Goal: Information Seeking & Learning: Check status

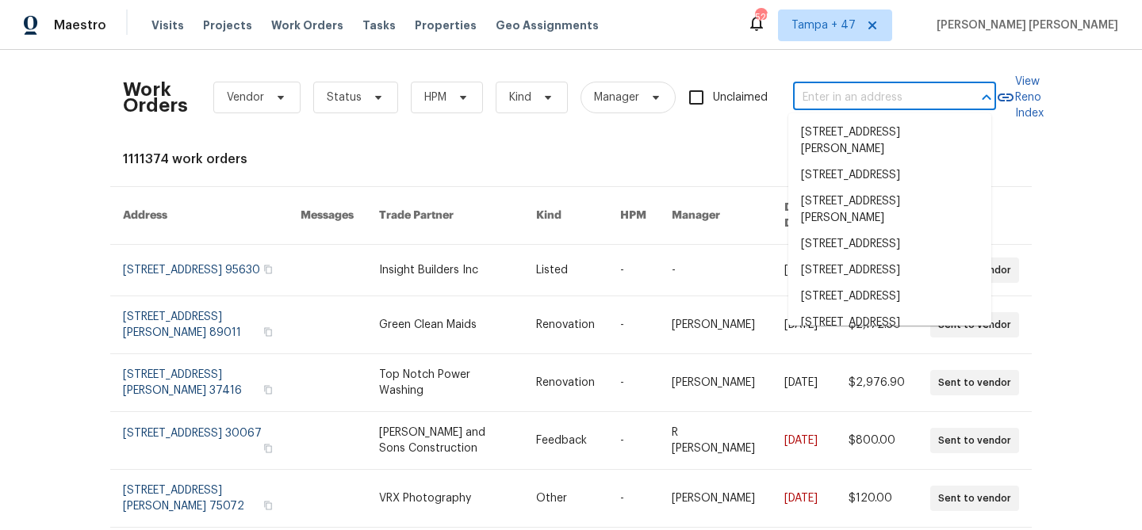
click at [840, 107] on input "text" at bounding box center [872, 98] width 159 height 25
paste input "5118 Feather Crst, McKinney, TX 75072"
type input "5118 Feather Crst, McKinney, TX 75072"
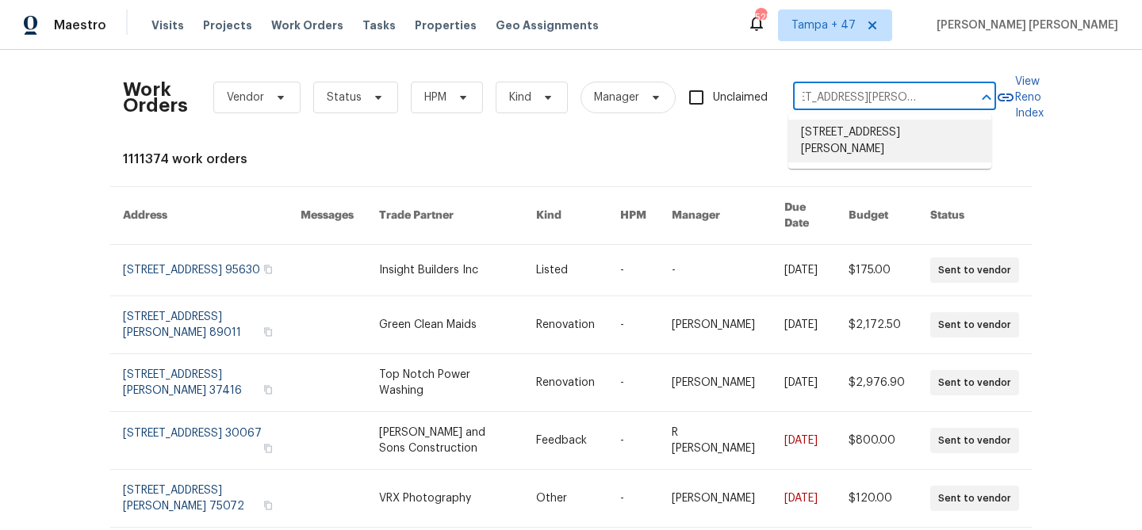
click at [864, 133] on li "5118 Feather Crst, McKinney, TX 75072" at bounding box center [889, 141] width 203 height 43
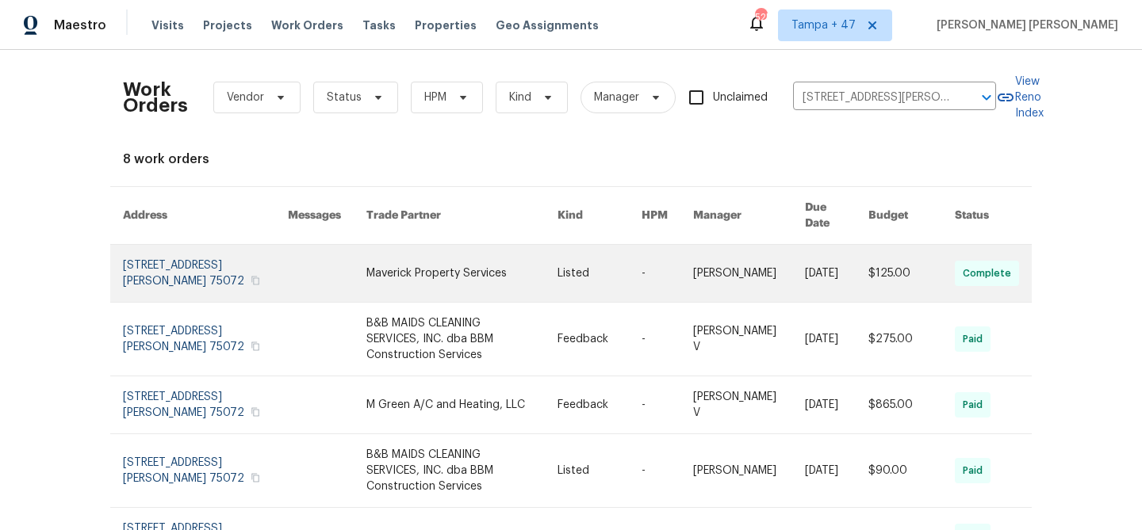
click at [805, 276] on link at bounding box center [836, 273] width 63 height 57
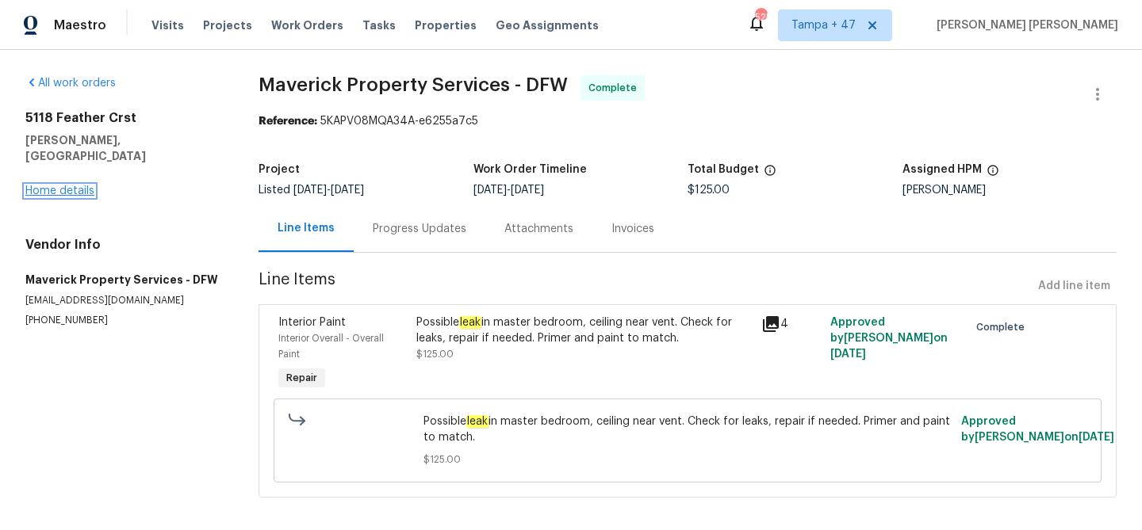
click at [60, 186] on link "Home details" at bounding box center [59, 191] width 69 height 11
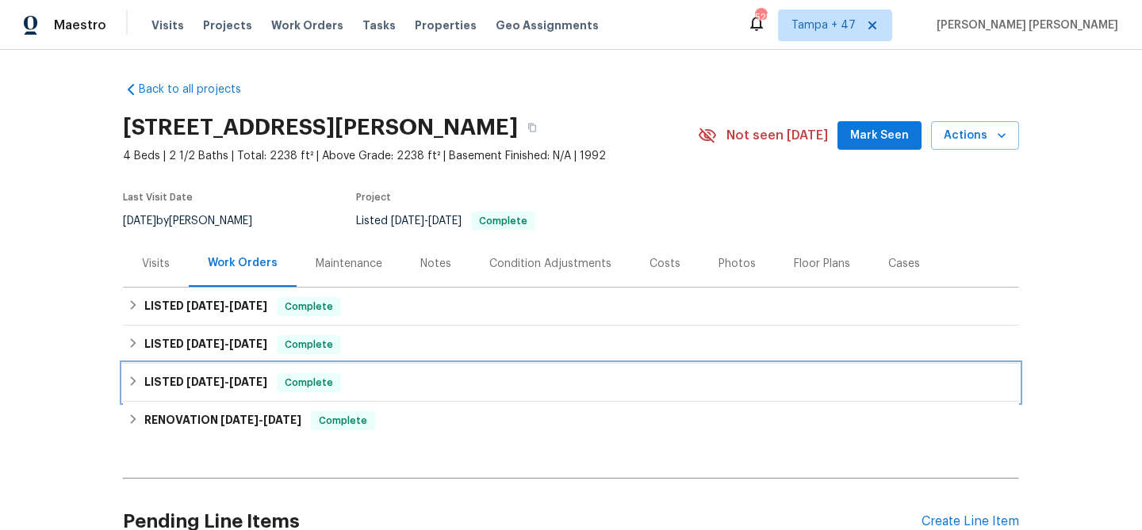
click at [312, 375] on span "Complete" at bounding box center [308, 383] width 61 height 16
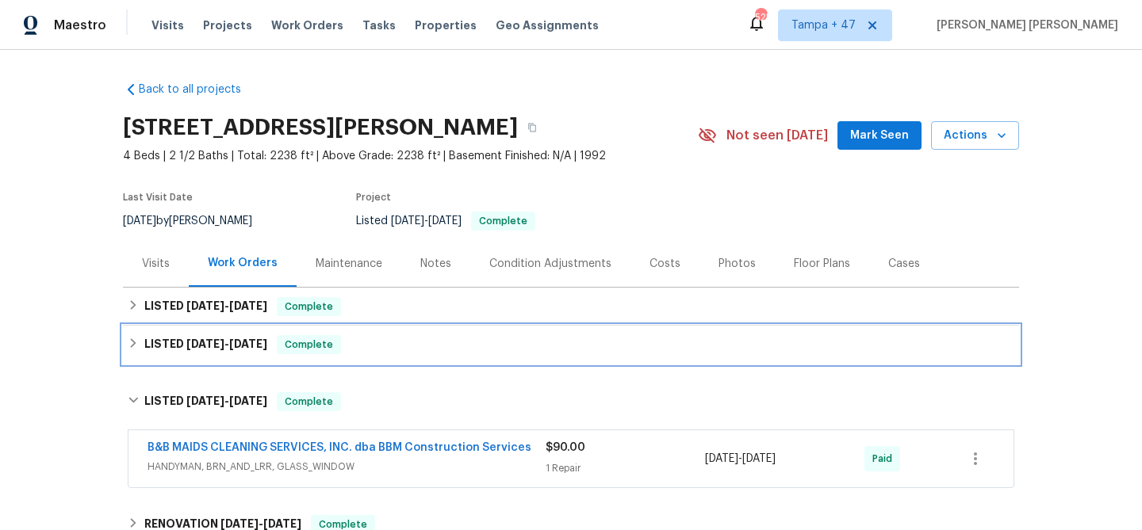
drag, startPoint x: 330, startPoint y: 354, endPoint x: 350, endPoint y: 327, distance: 33.5
click at [331, 354] on div "LISTED 7/16/25 - 7/24/25 Complete" at bounding box center [571, 345] width 896 height 38
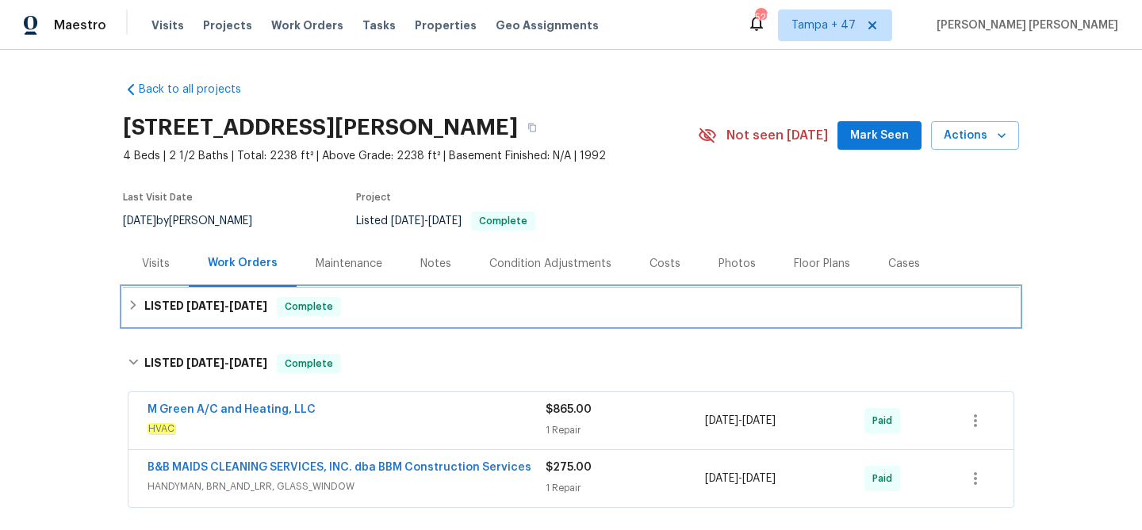
click at [361, 316] on div "LISTED 9/15/25 - 9/18/25 Complete" at bounding box center [571, 307] width 896 height 38
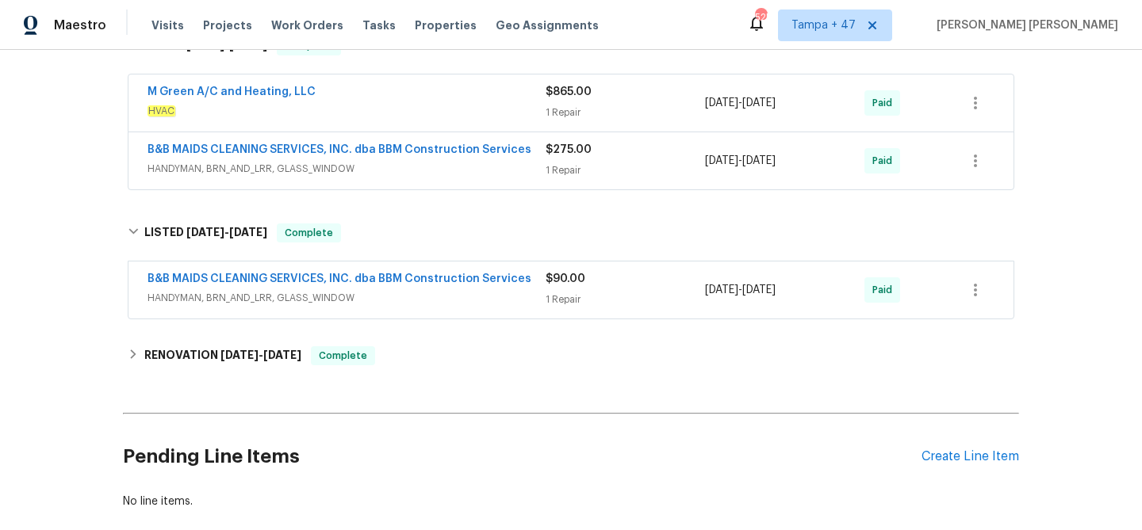
scroll to position [415, 0]
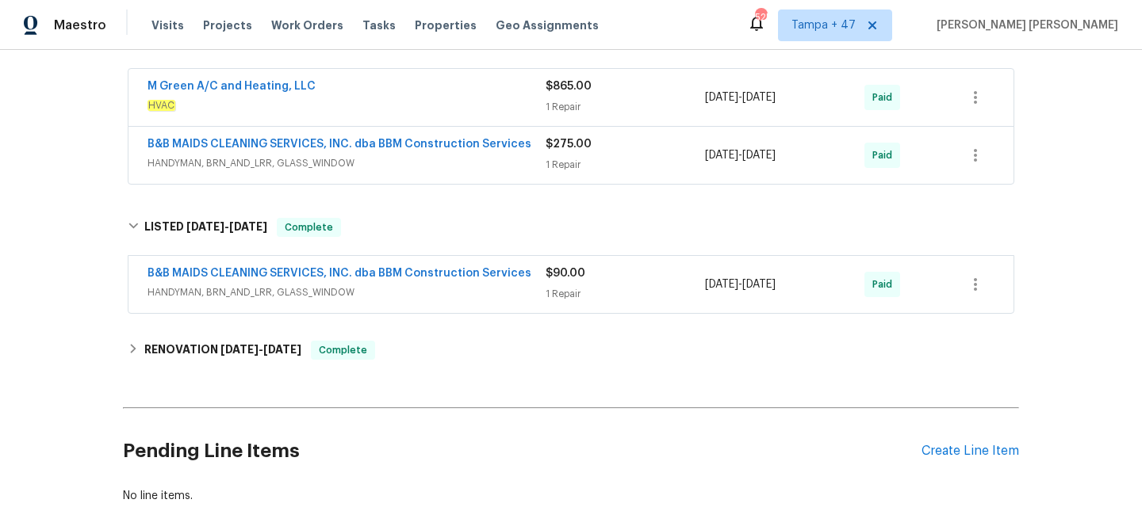
click at [480, 288] on span "HANDYMAN, BRN_AND_LRR, GLASS_WINDOW" at bounding box center [346, 293] width 398 height 16
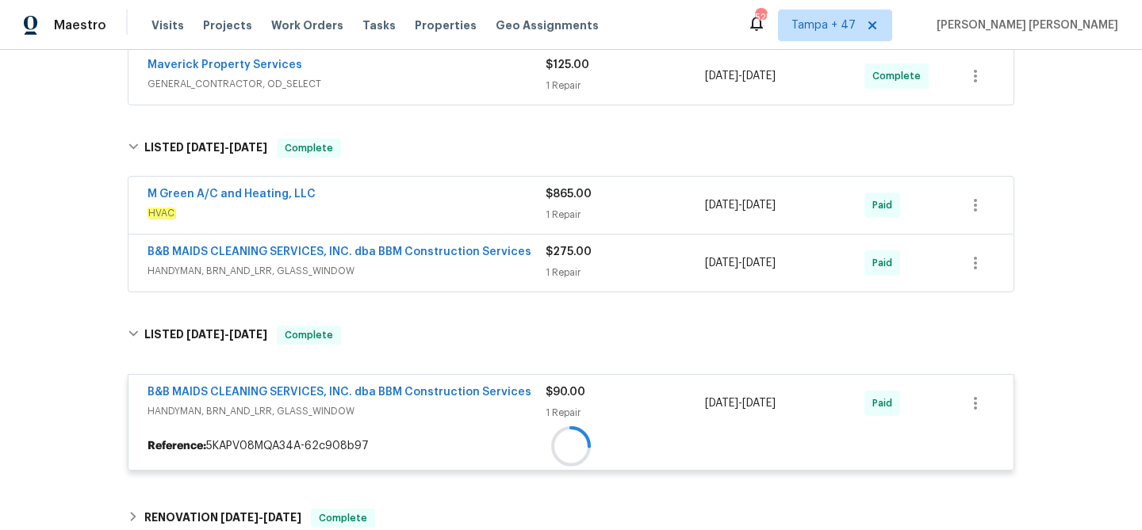
scroll to position [268, 0]
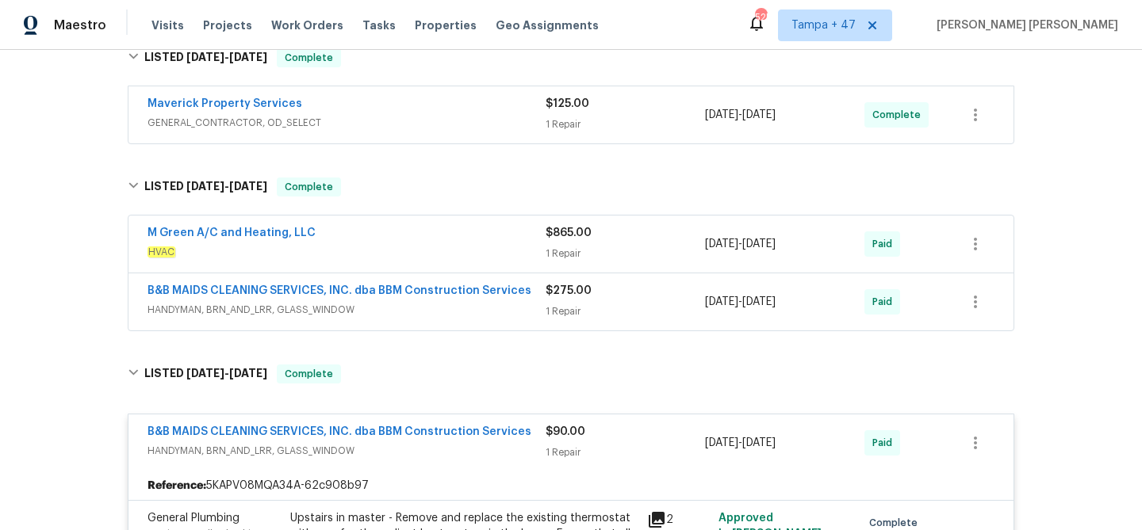
click at [606, 316] on div "1 Repair" at bounding box center [625, 312] width 159 height 16
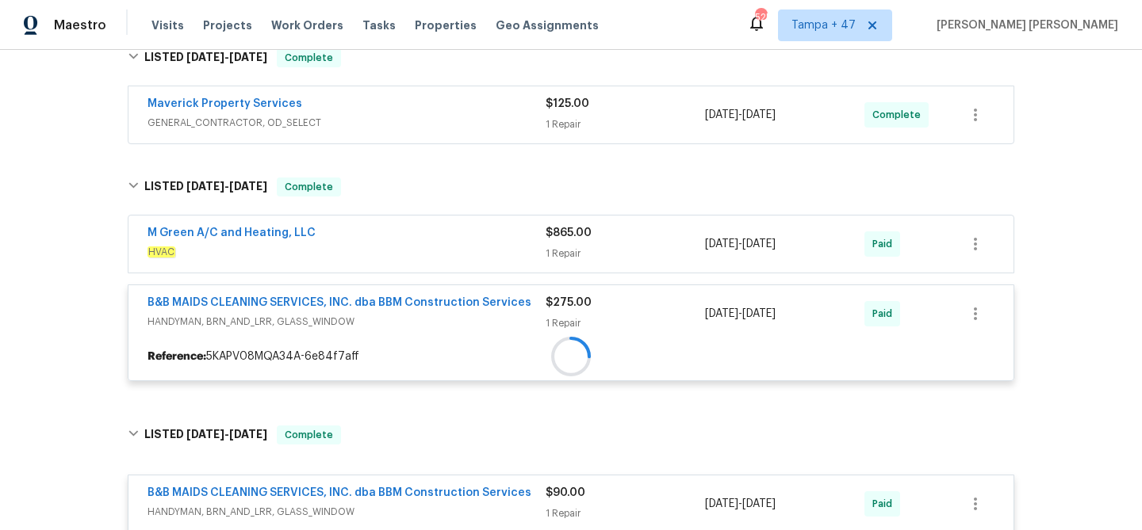
click at [642, 343] on div at bounding box center [570, 357] width 885 height 29
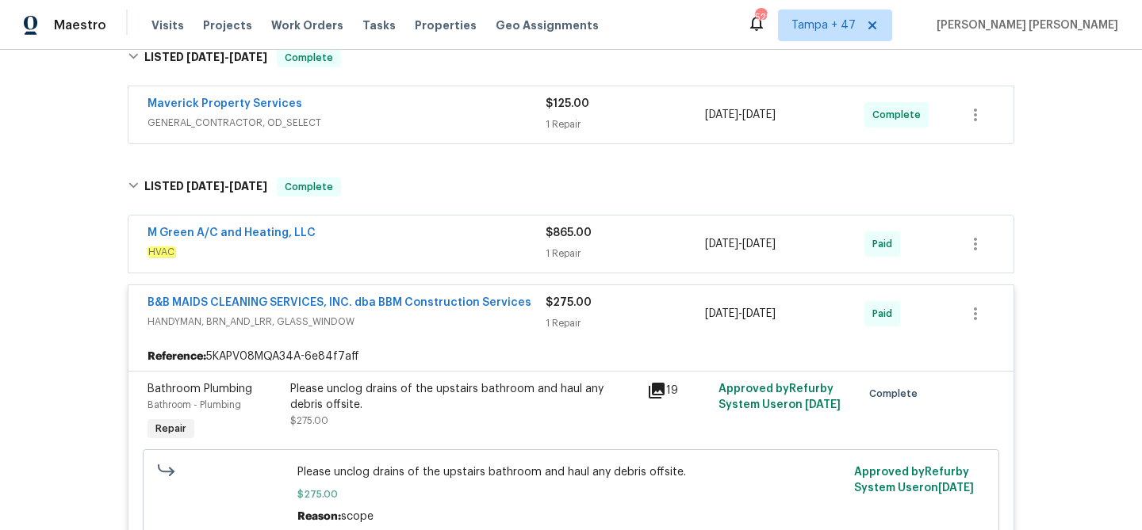
click at [648, 239] on div "$865.00" at bounding box center [625, 233] width 159 height 16
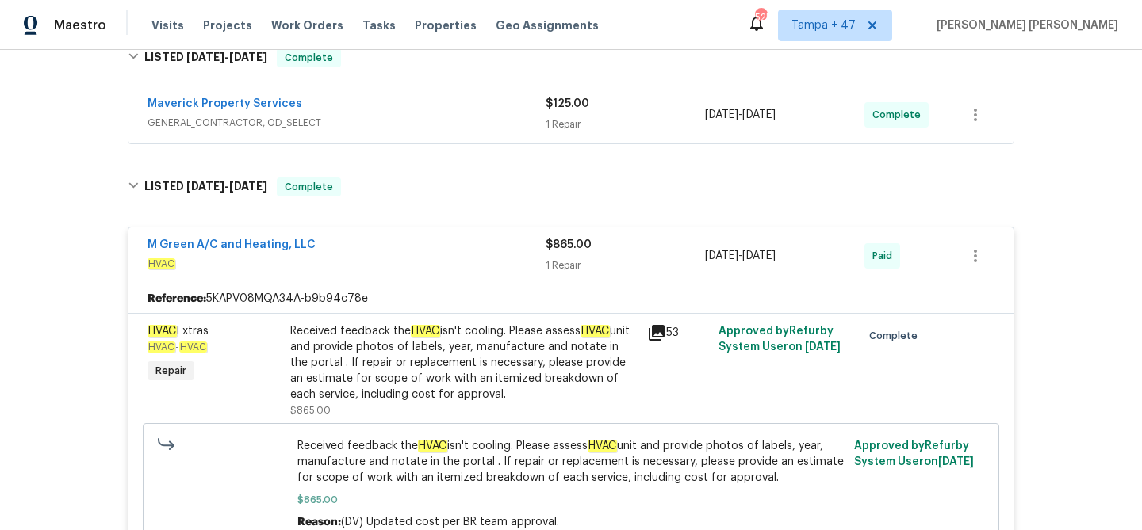
click at [649, 112] on div "$125.00 1 Repair" at bounding box center [625, 115] width 159 height 38
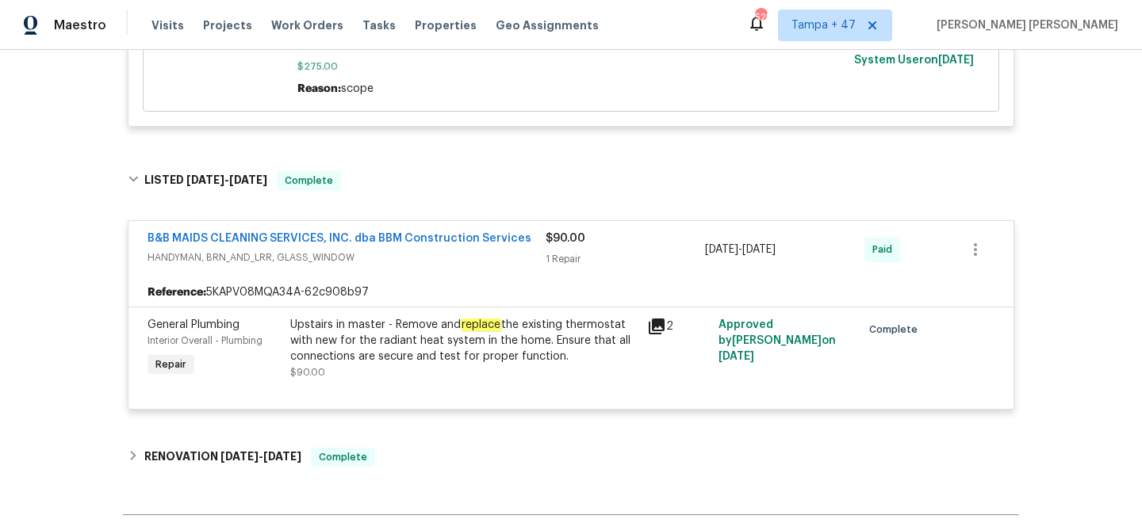
scroll to position [1348, 0]
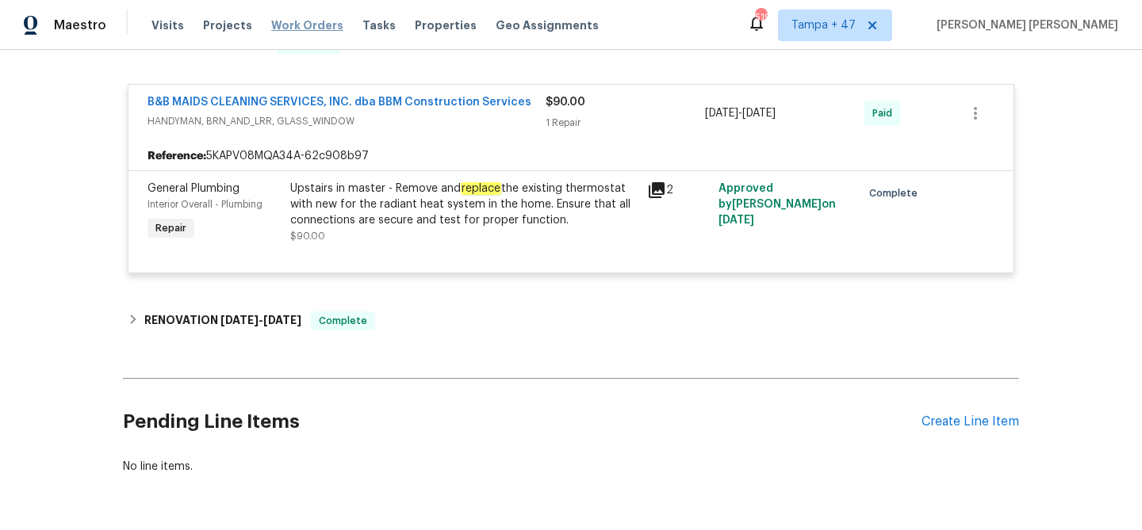
click at [286, 20] on span "Work Orders" at bounding box center [307, 25] width 72 height 16
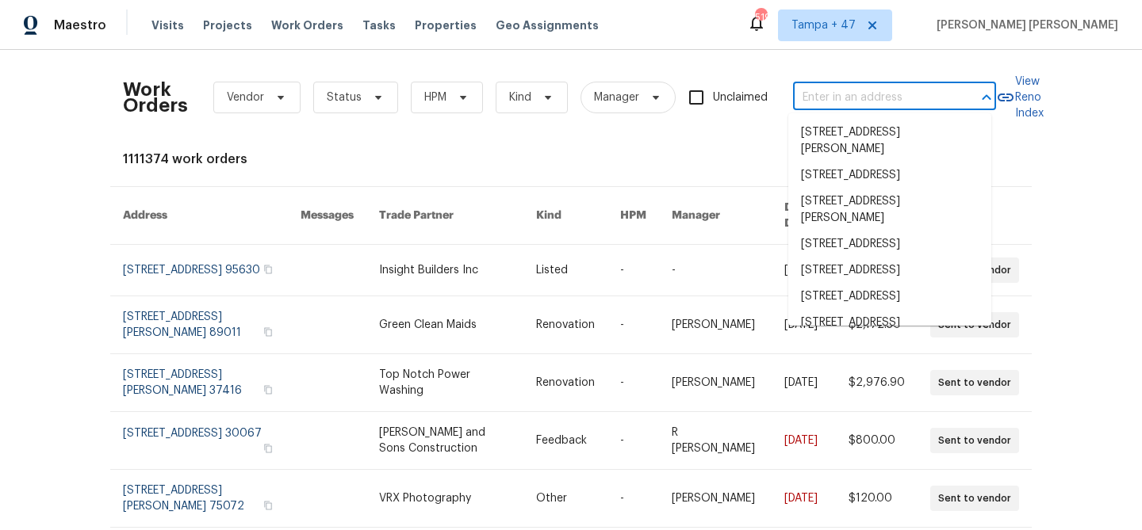
click at [852, 105] on input "text" at bounding box center [872, 98] width 159 height 25
paste input "[STREET_ADDRESS][PERSON_NAME][PERSON_NAME]"
type input "[STREET_ADDRESS][PERSON_NAME][PERSON_NAME]"
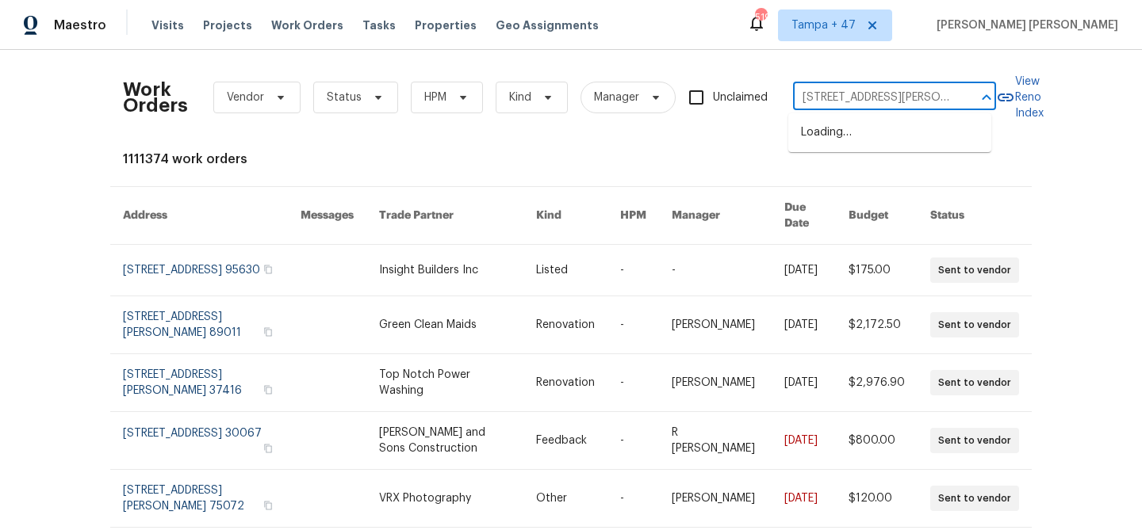
scroll to position [0, 25]
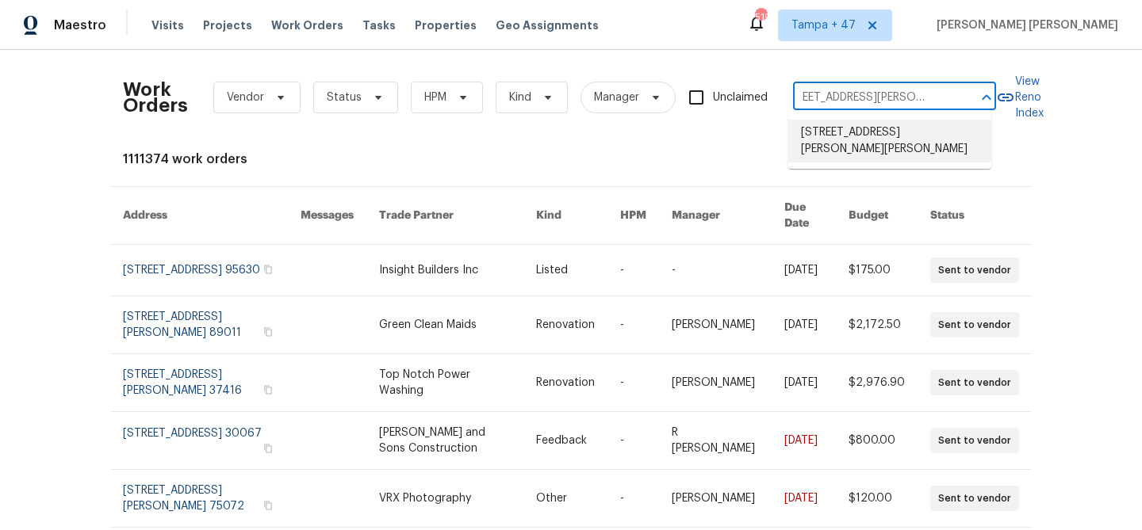
click at [892, 137] on li "[STREET_ADDRESS][PERSON_NAME][PERSON_NAME]" at bounding box center [889, 141] width 203 height 43
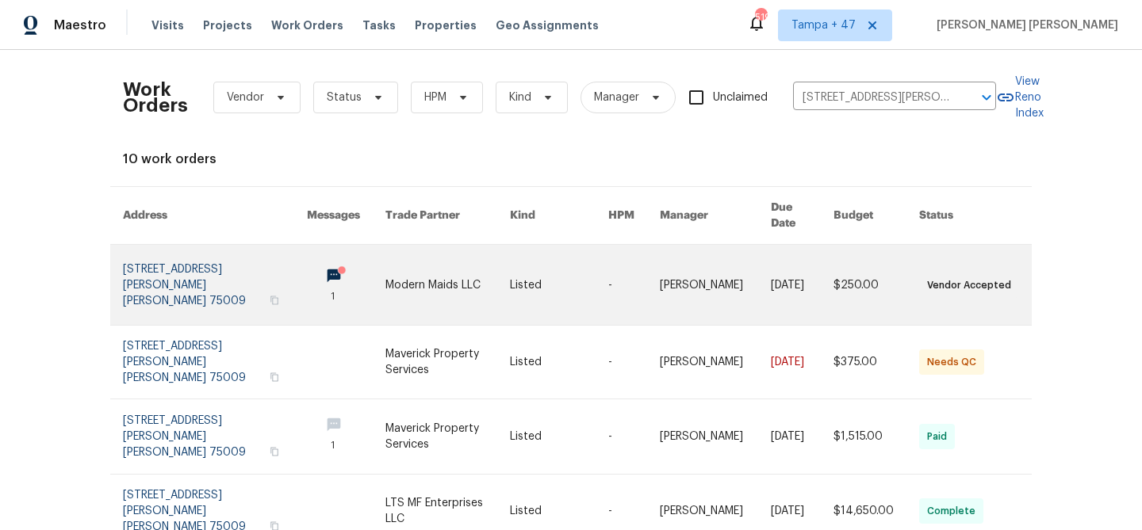
click at [680, 264] on link at bounding box center [715, 285] width 111 height 80
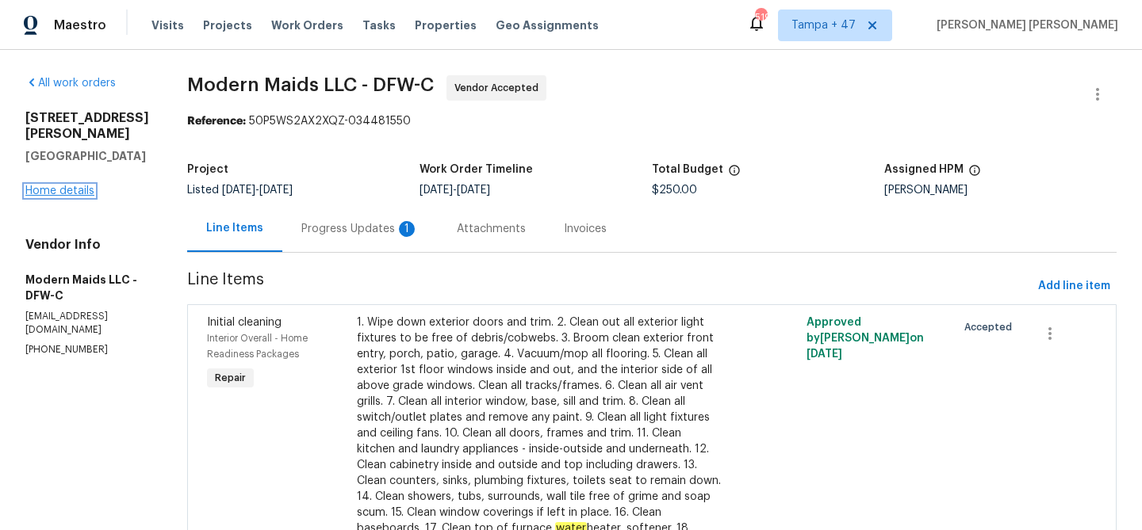
click at [67, 186] on link "Home details" at bounding box center [59, 191] width 69 height 11
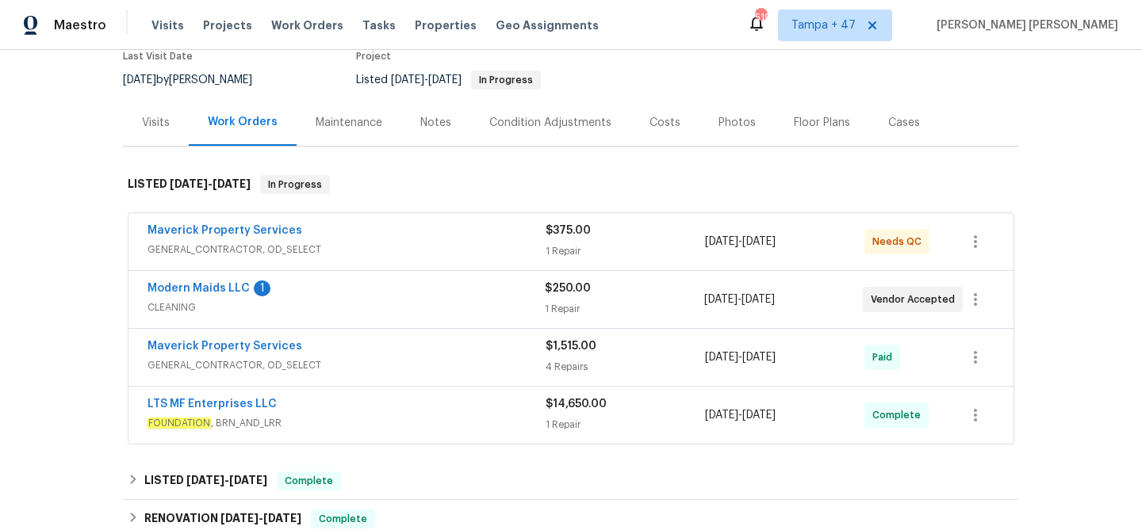
scroll to position [159, 0]
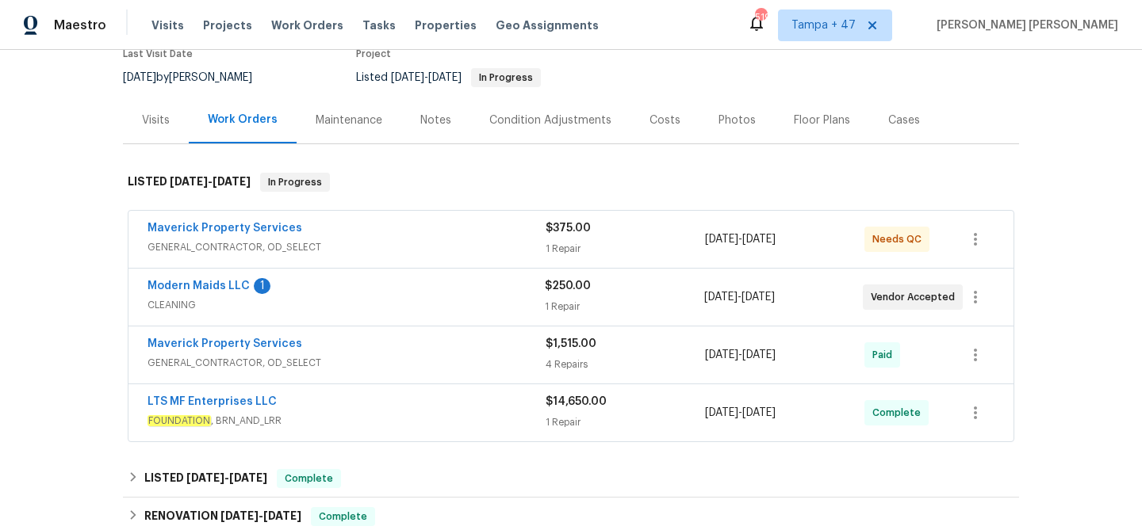
click at [458, 394] on div "LTS MF Enterprises LLC" at bounding box center [346, 403] width 398 height 19
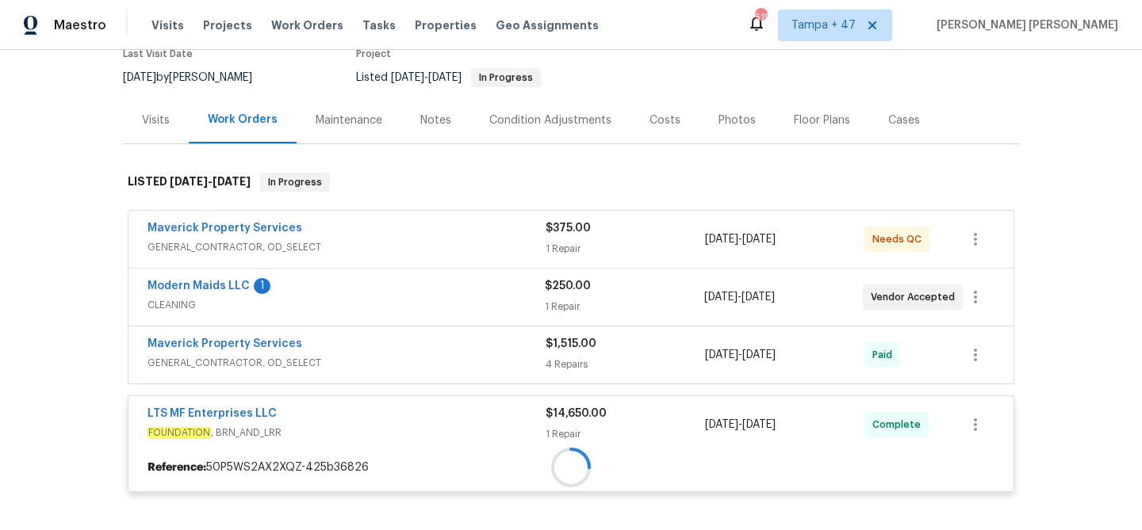
click at [476, 454] on div at bounding box center [570, 468] width 885 height 29
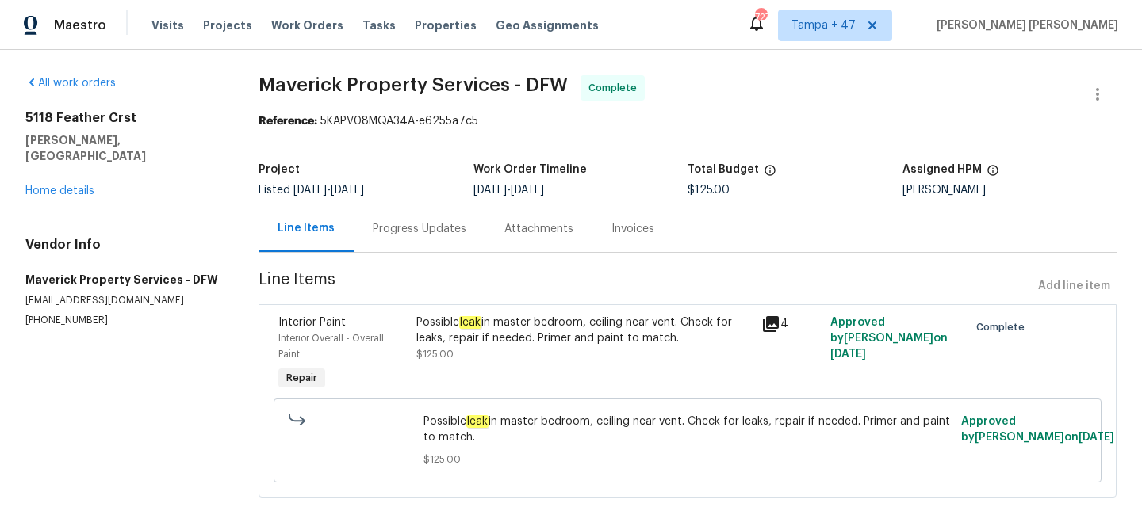
click at [422, 224] on div "Progress Updates" at bounding box center [420, 229] width 94 height 16
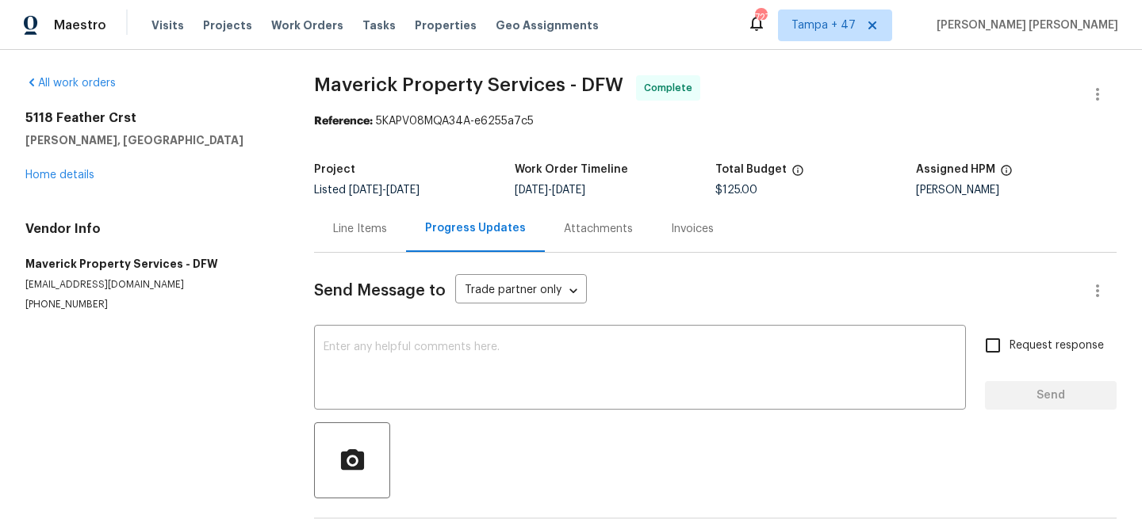
drag, startPoint x: 358, startPoint y: 228, endPoint x: 492, endPoint y: 270, distance: 139.9
click at [358, 228] on div "Line Items" at bounding box center [360, 229] width 54 height 16
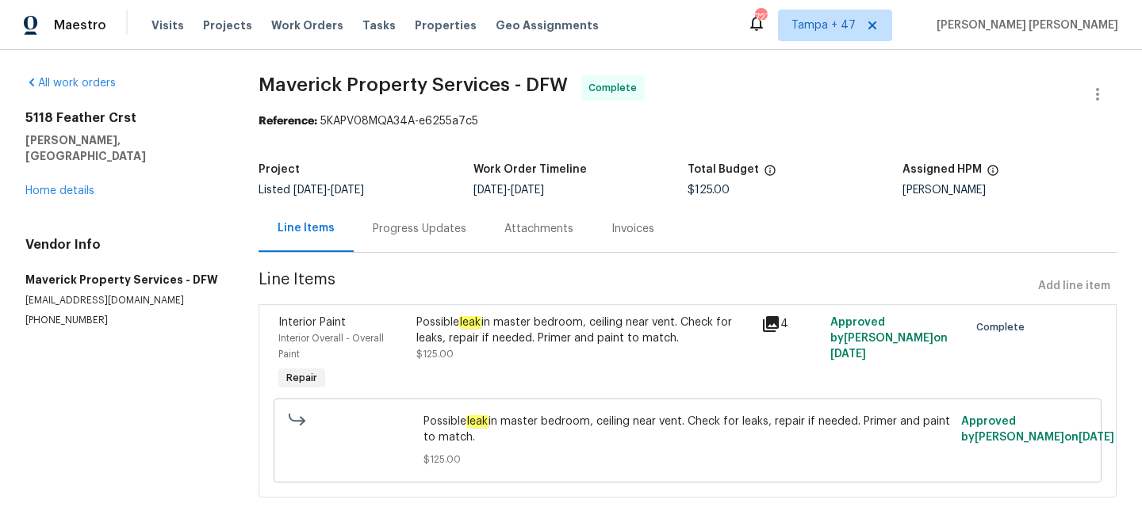
click at [690, 332] on div "Possible leak in master bedroom, ceiling near vent. Check for leaks, repair if …" at bounding box center [583, 331] width 335 height 32
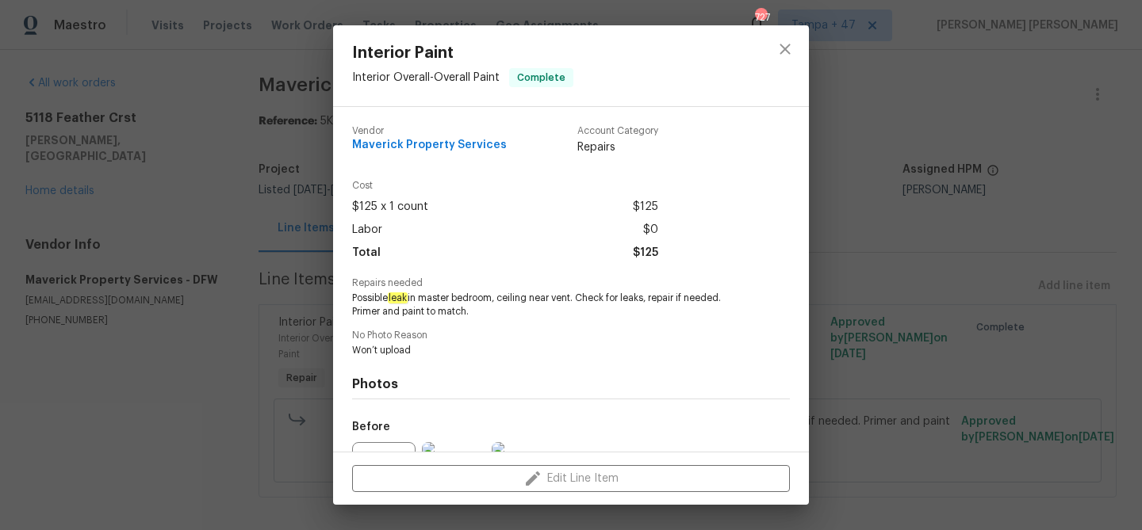
scroll to position [173, 0]
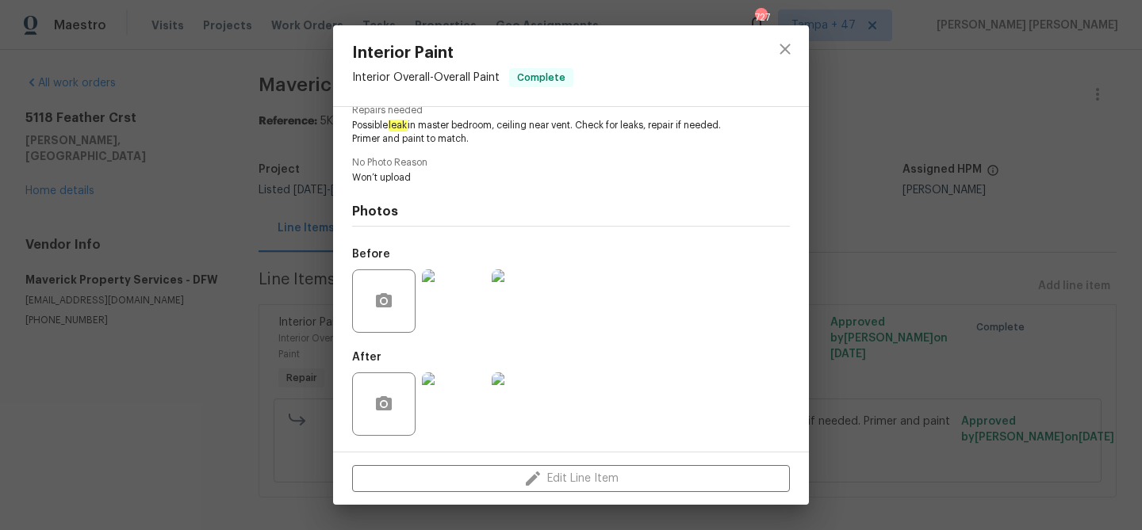
click at [435, 288] on img at bounding box center [453, 301] width 63 height 63
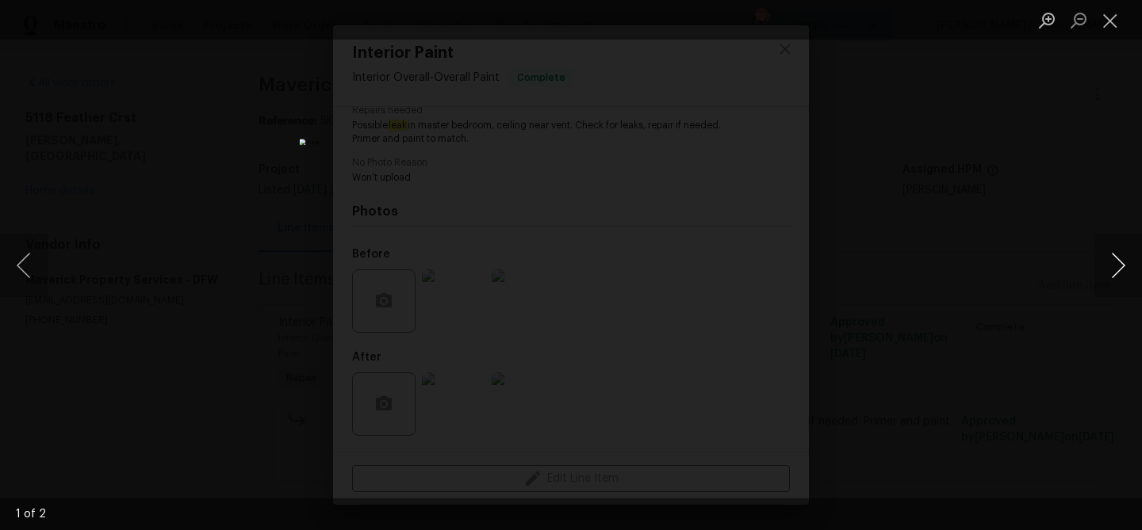
click at [1106, 266] on button "Next image" at bounding box center [1118, 265] width 48 height 63
click at [1044, 373] on div "Lightbox" at bounding box center [571, 265] width 1142 height 530
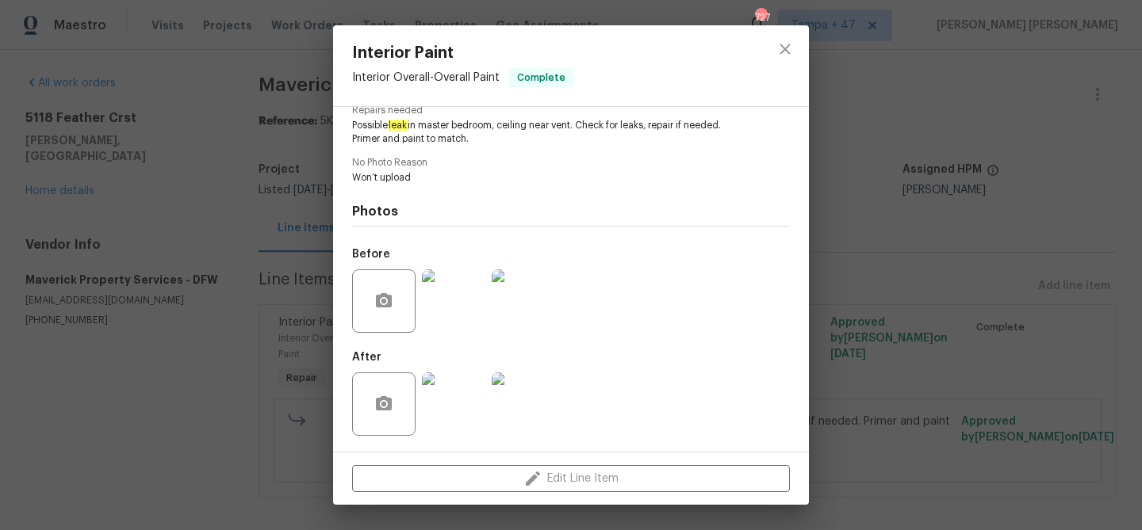
click at [481, 399] on img at bounding box center [453, 404] width 63 height 63
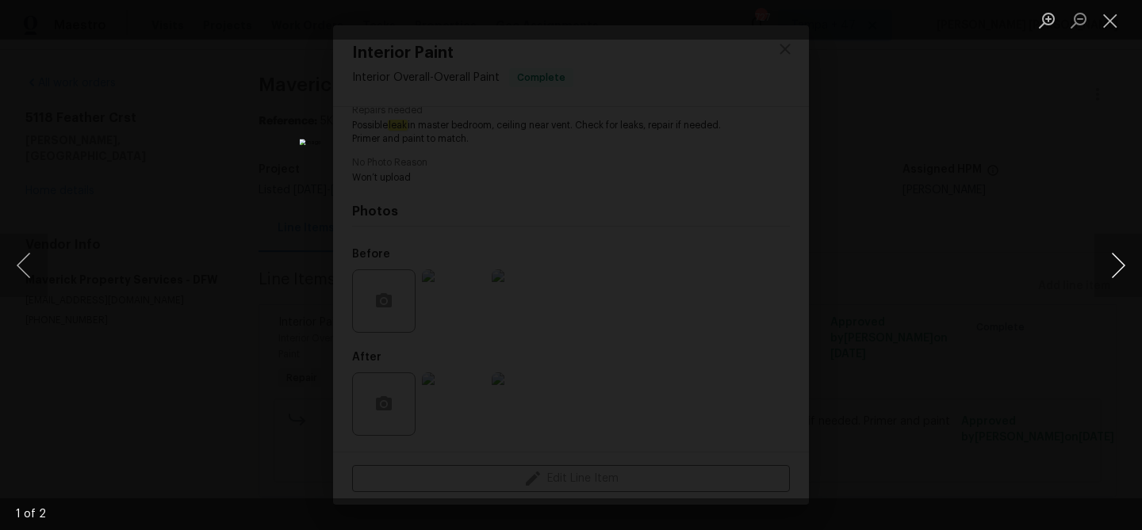
click at [1112, 276] on button "Next image" at bounding box center [1118, 265] width 48 height 63
click at [1005, 357] on div "Lightbox" at bounding box center [571, 265] width 1142 height 530
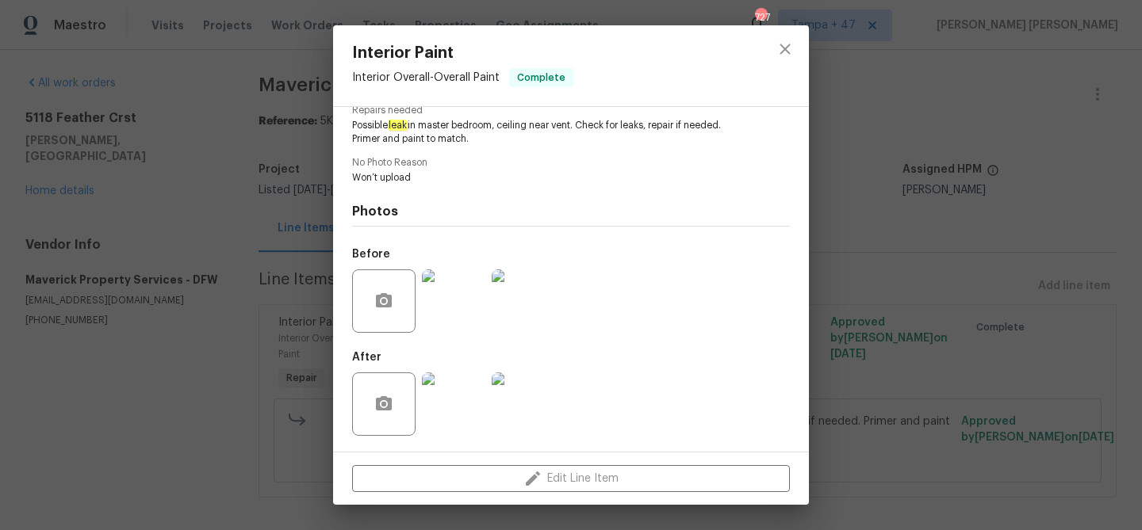
click at [507, 308] on img at bounding box center [523, 301] width 63 height 63
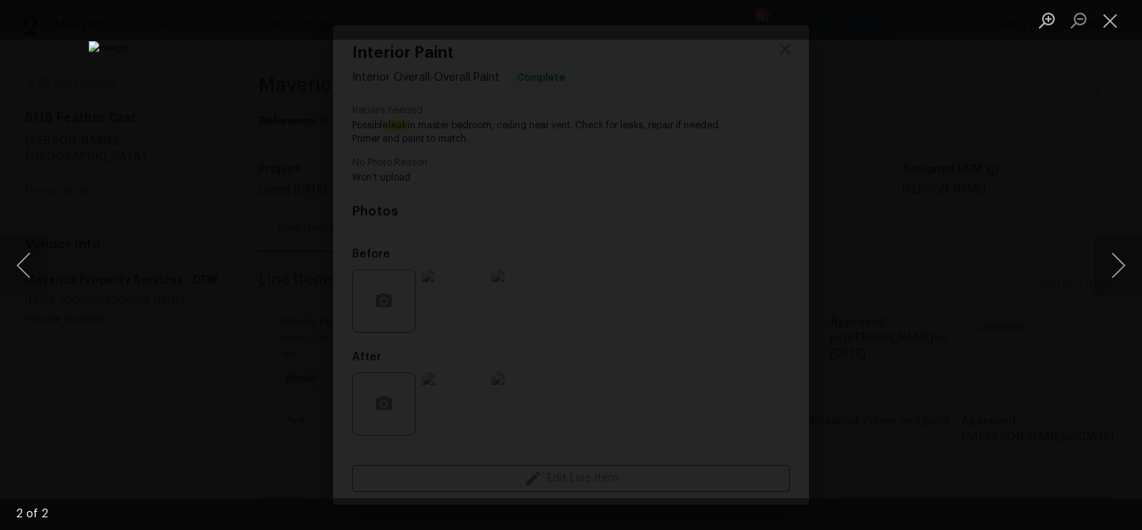
click at [1027, 356] on div "Lightbox" at bounding box center [571, 265] width 1142 height 530
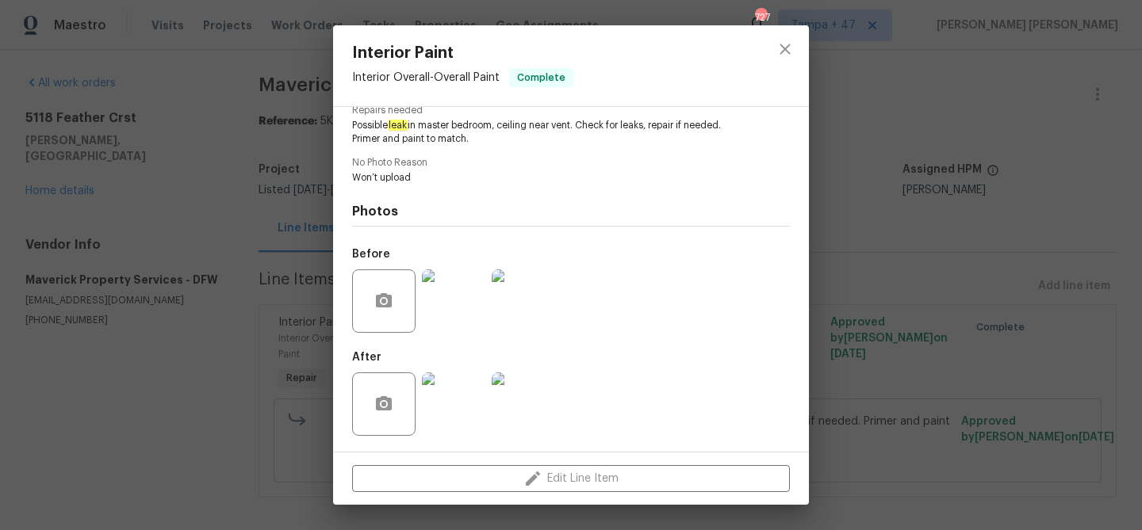
click at [513, 401] on img at bounding box center [523, 404] width 63 height 63
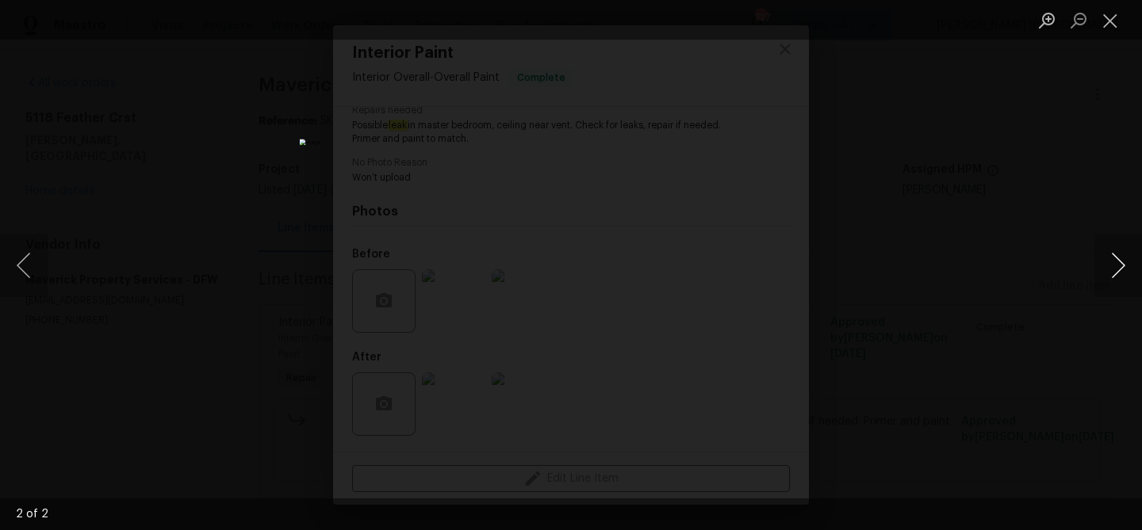
click at [1129, 248] on button "Next image" at bounding box center [1118, 265] width 48 height 63
click at [871, 295] on div "Lightbox" at bounding box center [571, 265] width 1142 height 530
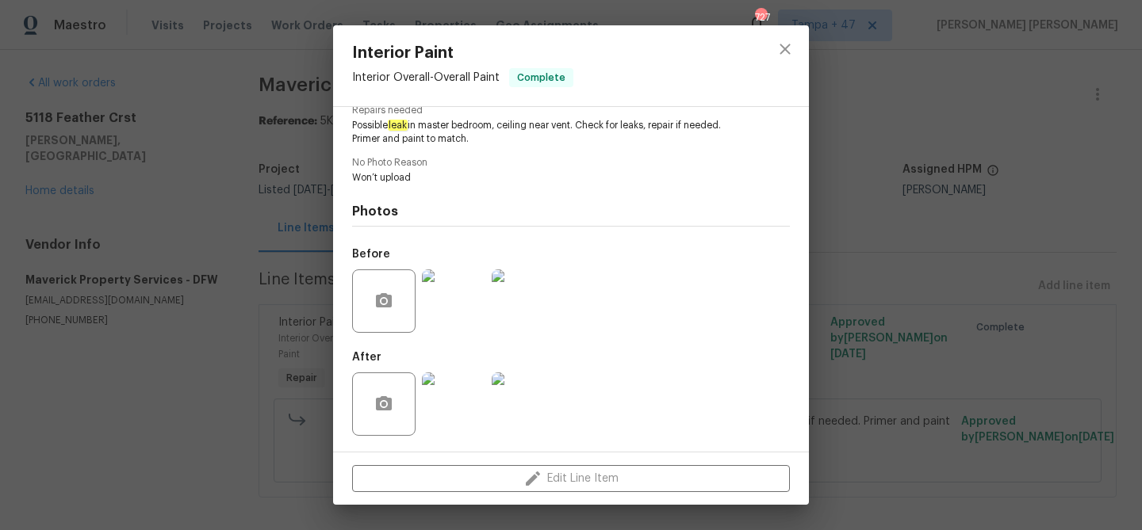
click at [537, 296] on img at bounding box center [523, 301] width 63 height 63
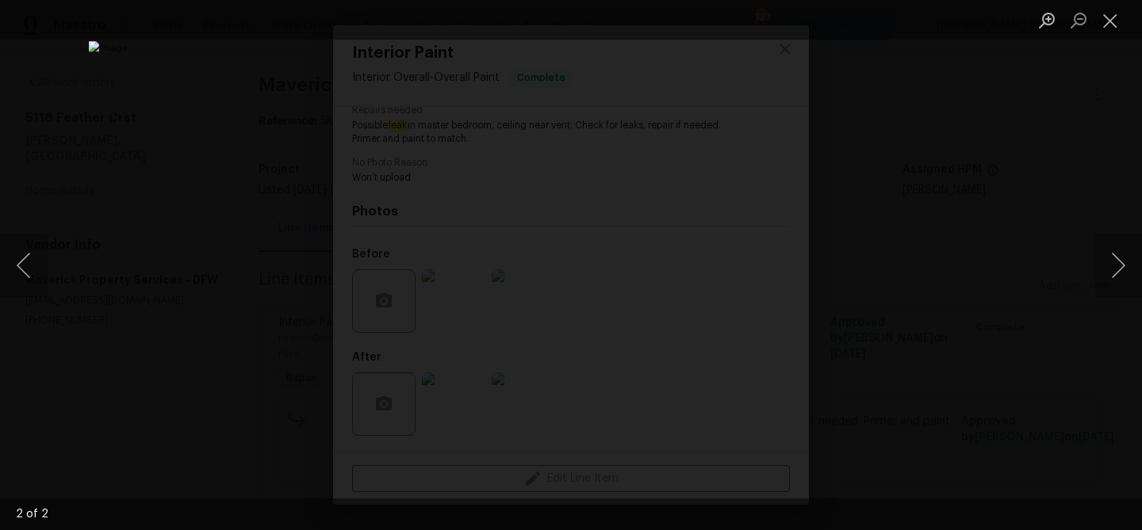
click at [982, 312] on div "Lightbox" at bounding box center [571, 265] width 1142 height 530
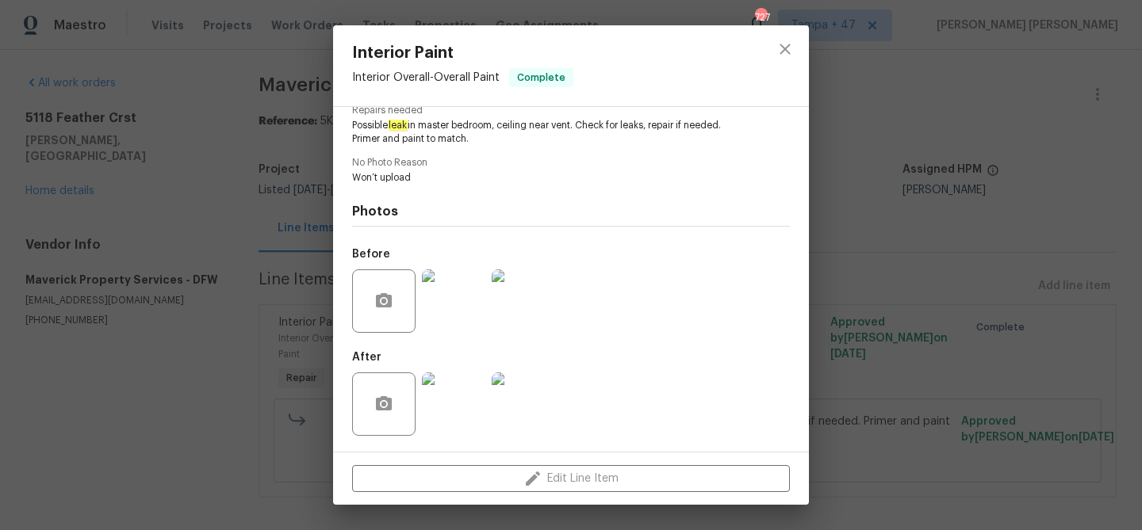
click at [945, 327] on div "Interior Paint Interior Overall - Overall Paint Complete Vendor Maverick Proper…" at bounding box center [571, 265] width 1142 height 530
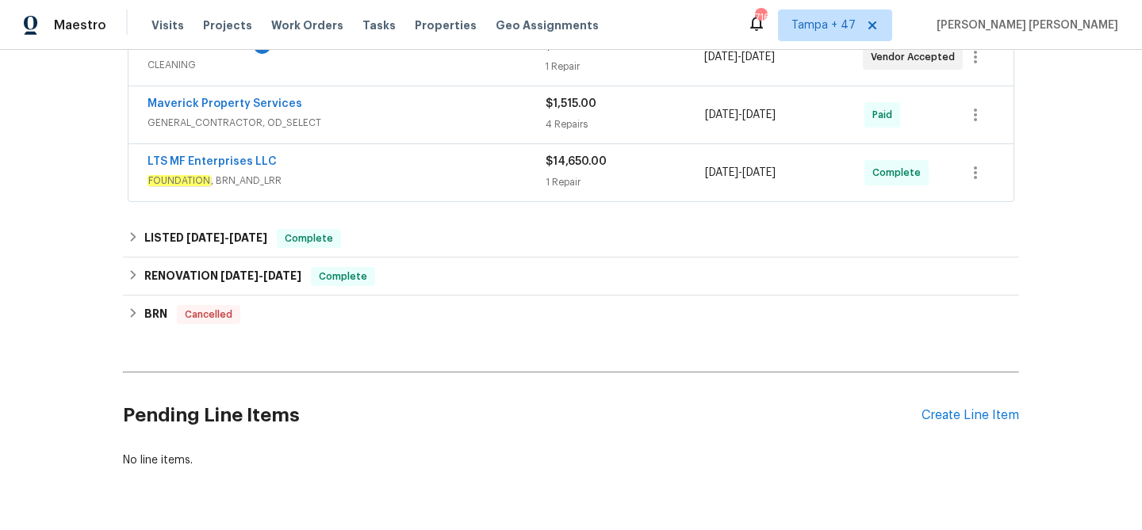
scroll to position [307, 0]
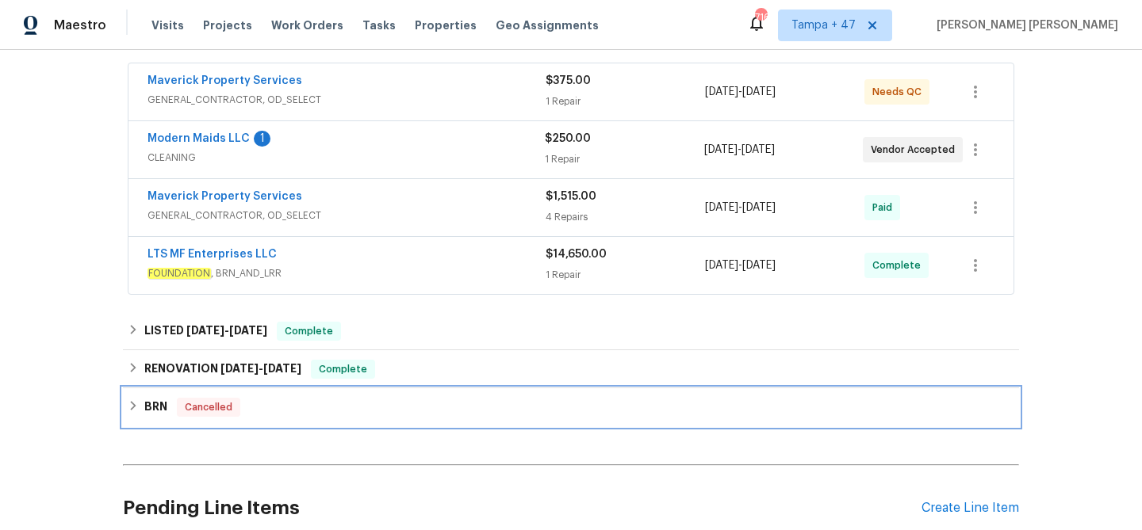
click at [296, 389] on div "BRN Cancelled" at bounding box center [571, 408] width 896 height 38
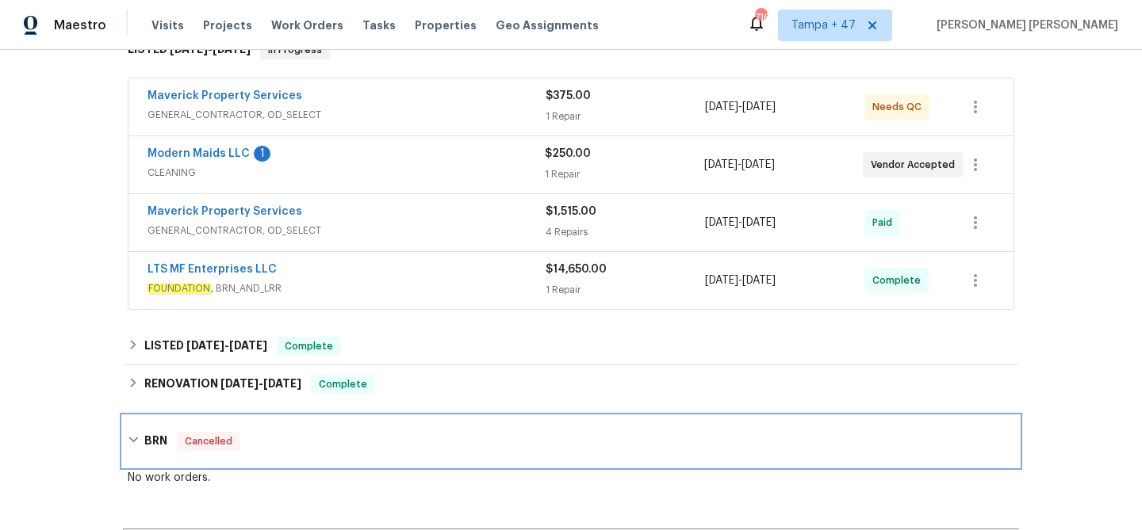
scroll to position [202, 0]
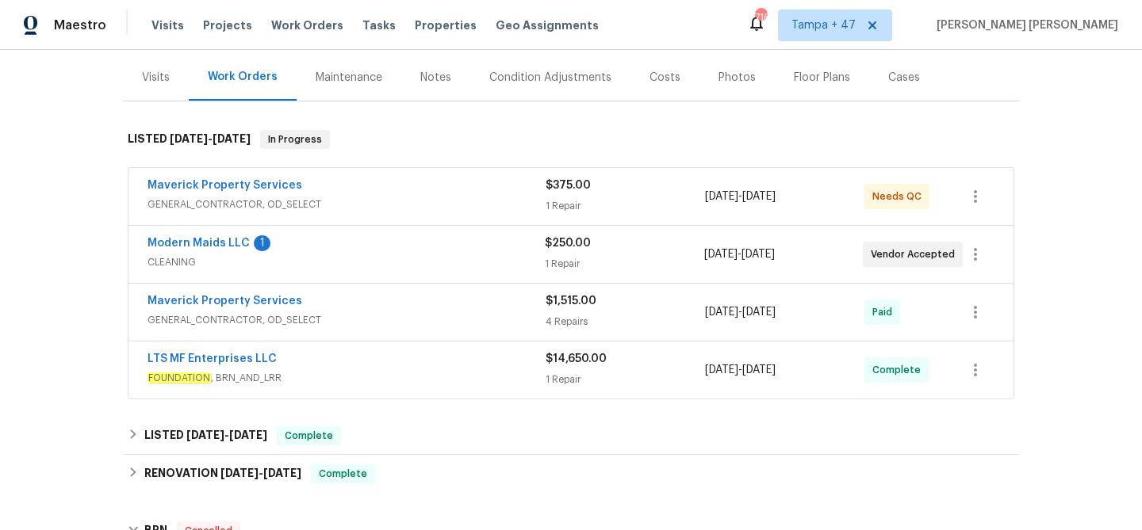
click at [497, 370] on span "FOUNDATION , BRN_AND_LRR" at bounding box center [346, 378] width 398 height 16
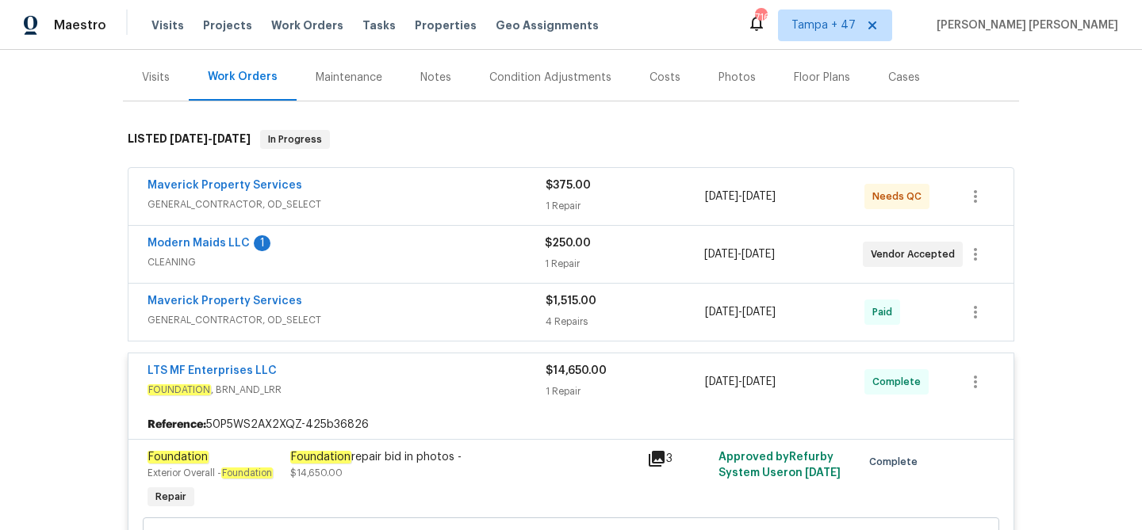
click at [454, 293] on div "Maverick Property Services" at bounding box center [346, 302] width 398 height 19
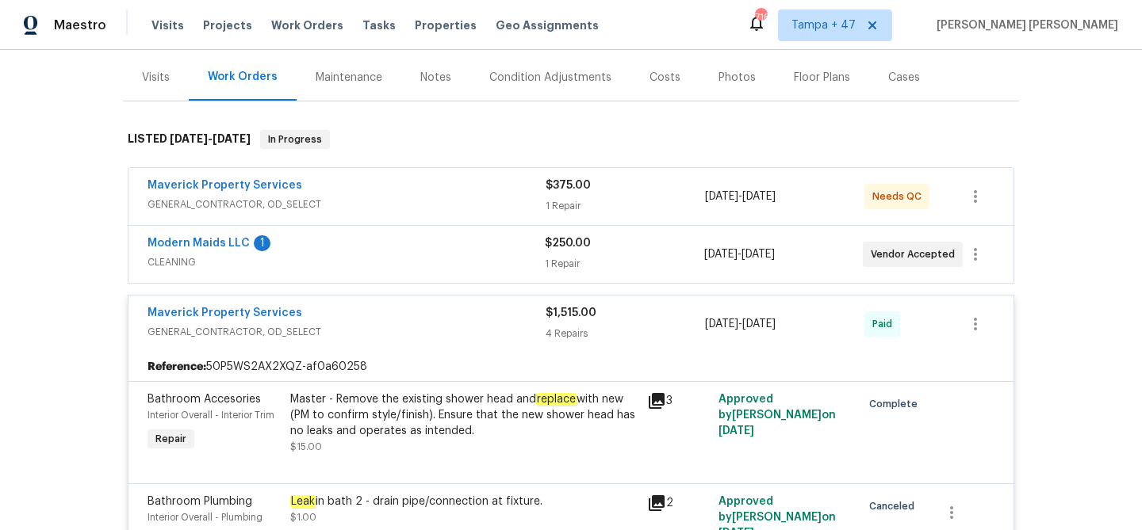
click at [455, 235] on div "Modern Maids LLC 1" at bounding box center [345, 244] width 397 height 19
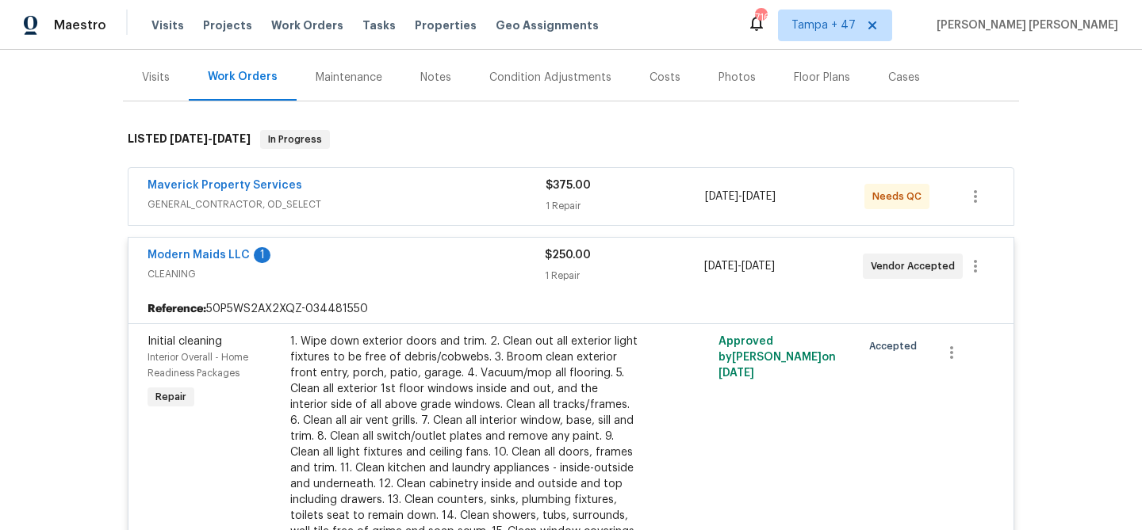
click at [458, 178] on div "Maverick Property Services" at bounding box center [346, 187] width 398 height 19
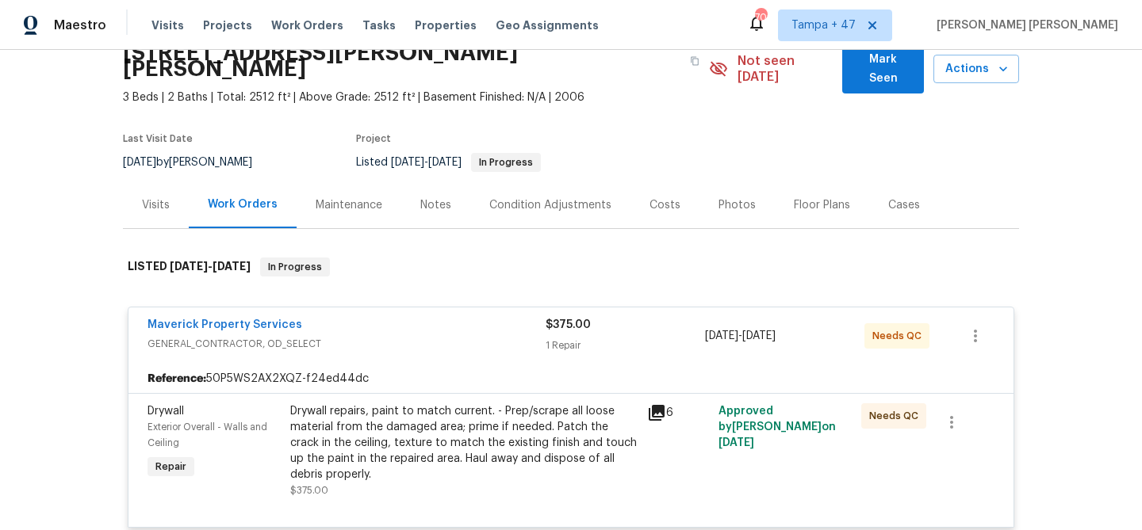
scroll to position [0, 0]
